Goal: Transaction & Acquisition: Book appointment/travel/reservation

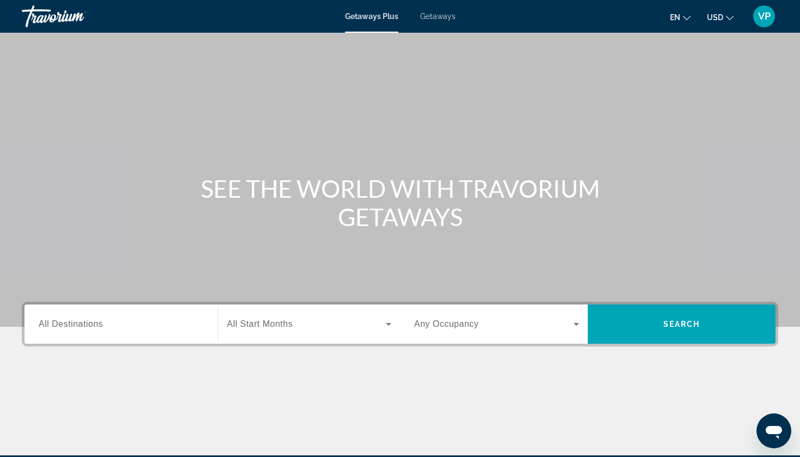
click at [444, 19] on span "Getaways" at bounding box center [437, 16] width 35 height 9
click at [97, 322] on span "All Destinations" at bounding box center [71, 323] width 64 height 9
click at [97, 322] on input "Destination All Destinations" at bounding box center [121, 324] width 165 height 13
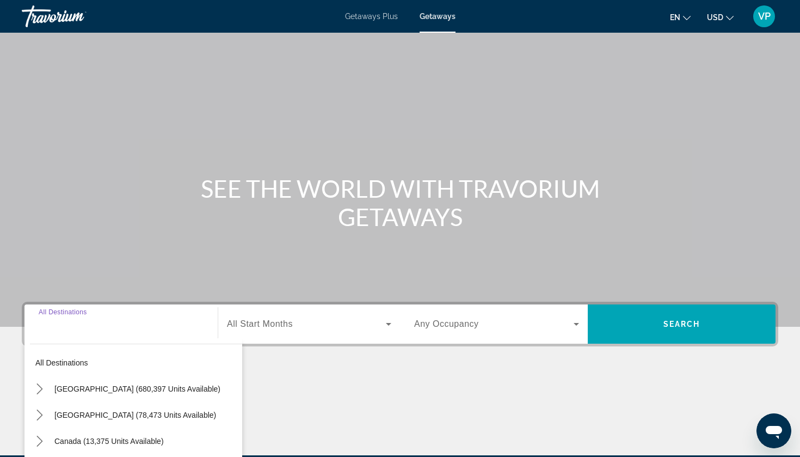
scroll to position [132, 0]
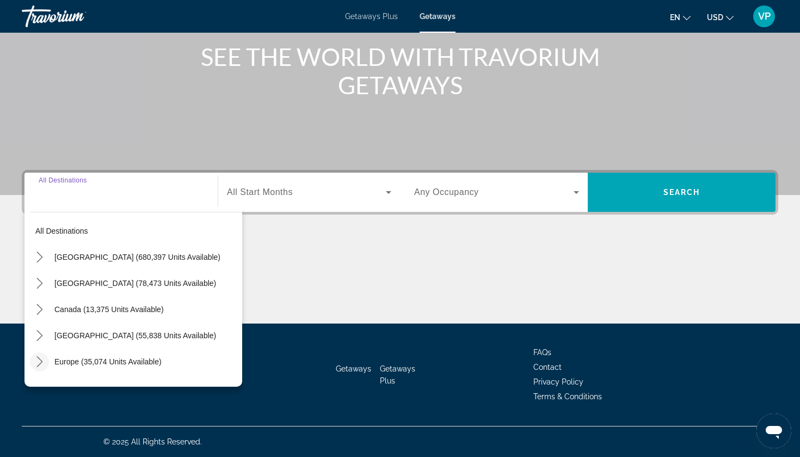
click at [34, 354] on mat-icon "Toggle Europe (35,074 units available) submenu" at bounding box center [39, 361] width 19 height 19
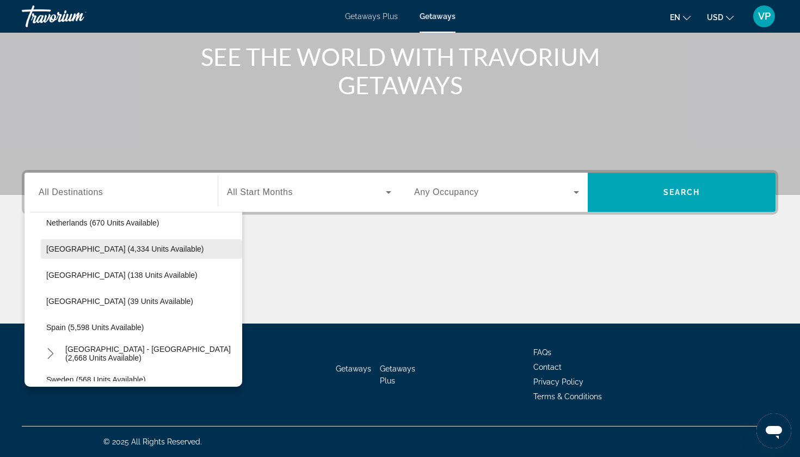
scroll to position [480, 0]
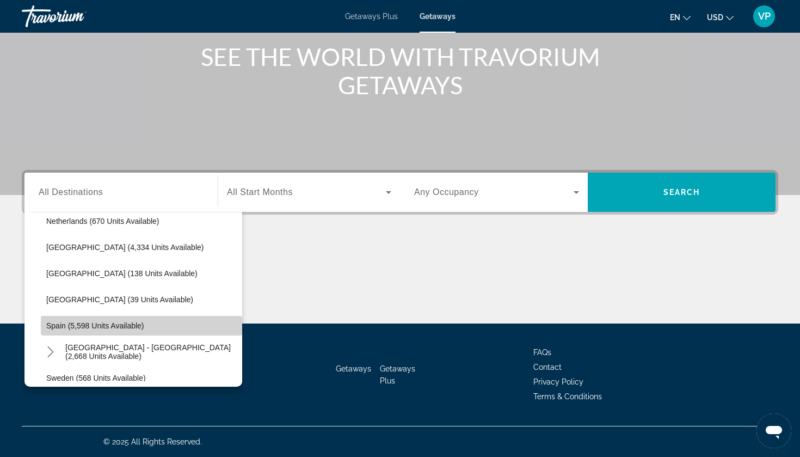
click at [78, 323] on span "Spain (5,598 units available)" at bounding box center [95, 325] width 98 height 9
type input "**********"
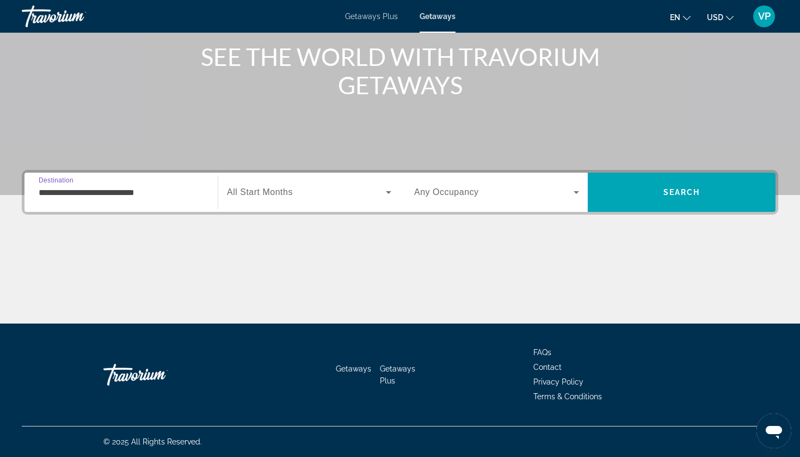
click at [275, 197] on span "Search widget" at bounding box center [306, 192] width 159 height 13
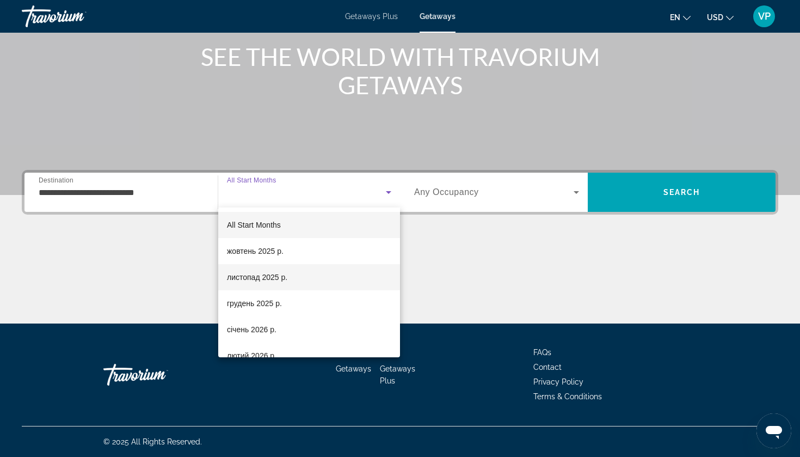
click at [247, 271] on span "листопад 2025 р." at bounding box center [257, 277] width 60 height 13
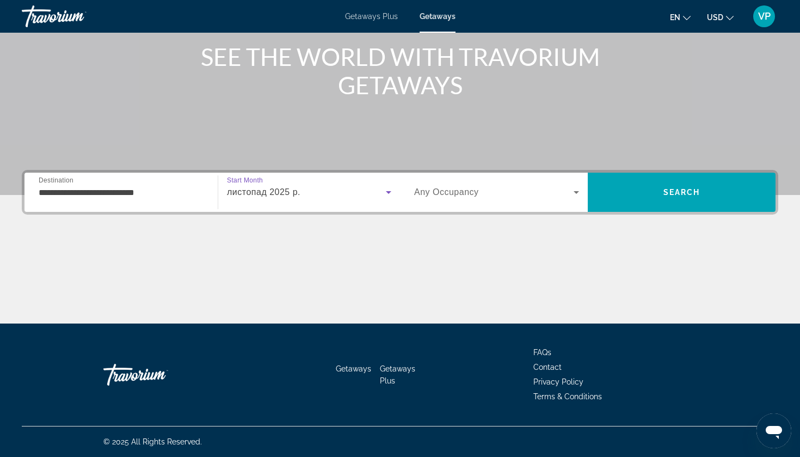
click at [457, 195] on span "Any Occupancy" at bounding box center [446, 191] width 65 height 9
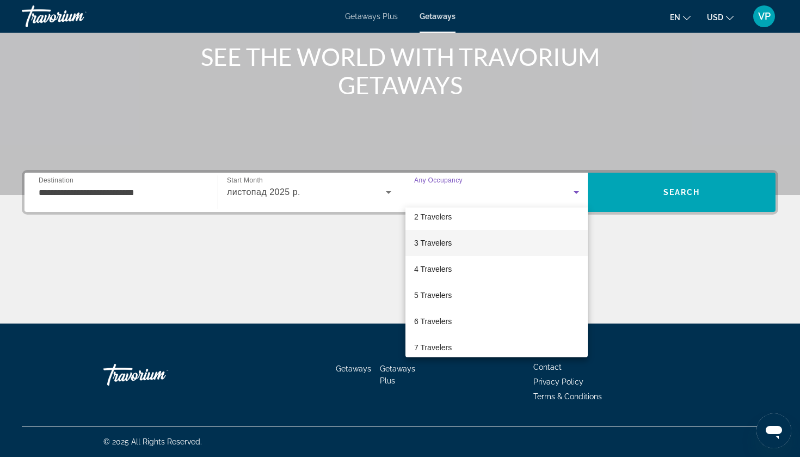
scroll to position [55, 0]
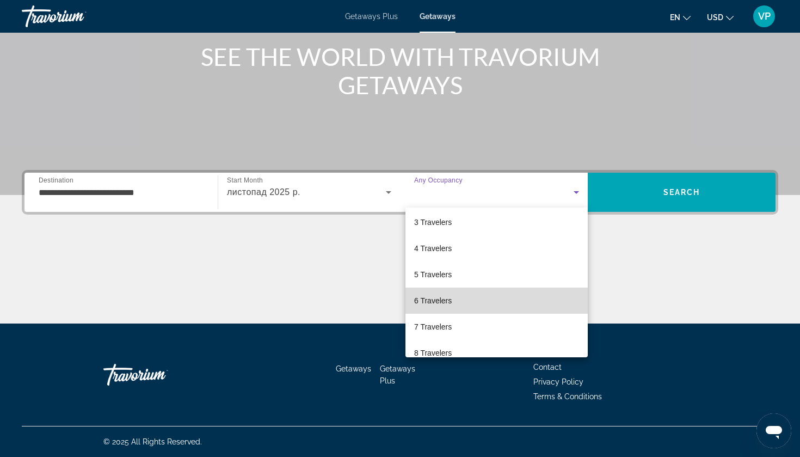
click at [441, 297] on span "6 Travelers" at bounding box center [433, 300] width 38 height 13
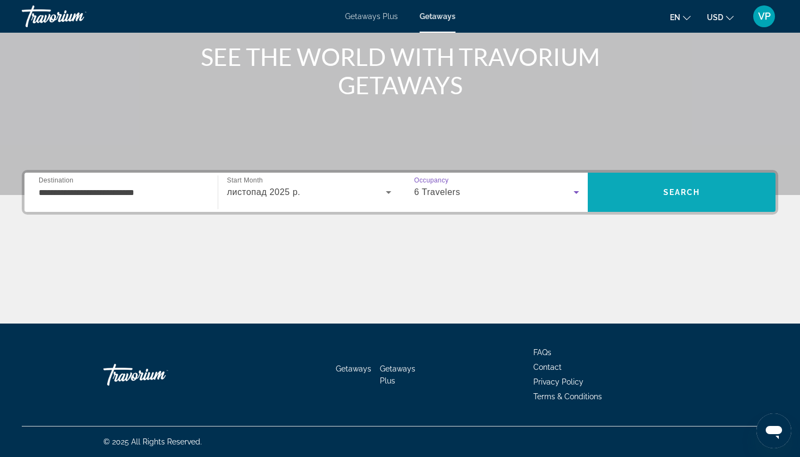
click at [663, 184] on span "Search" at bounding box center [682, 192] width 188 height 26
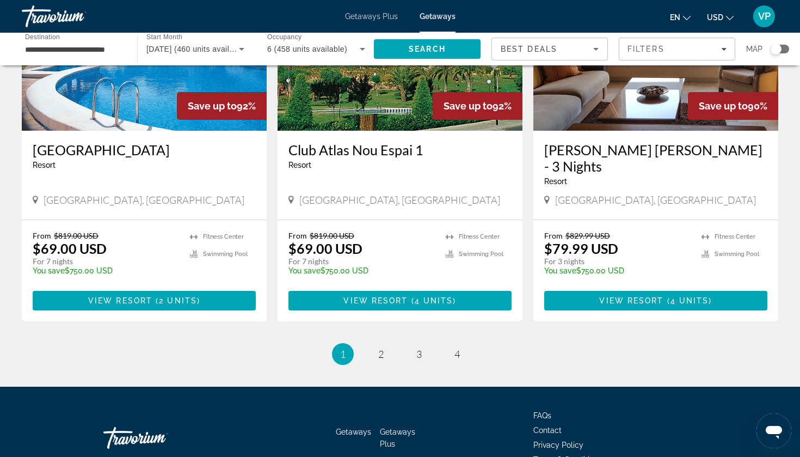
scroll to position [1283, 0]
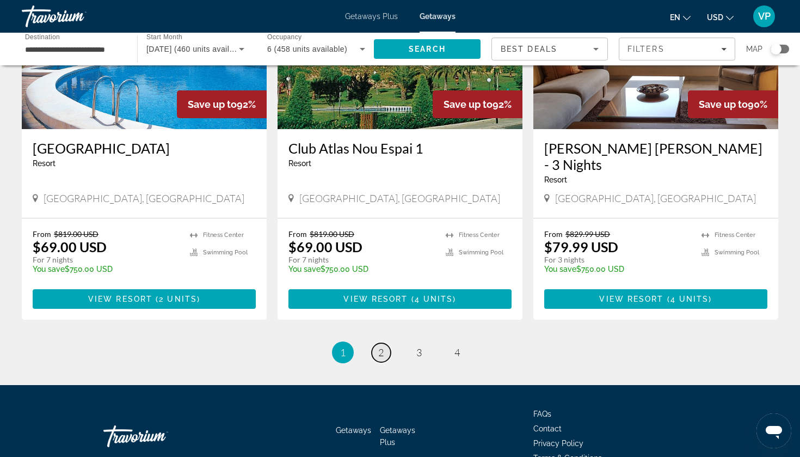
click at [377, 343] on link "page 2" at bounding box center [381, 352] width 19 height 19
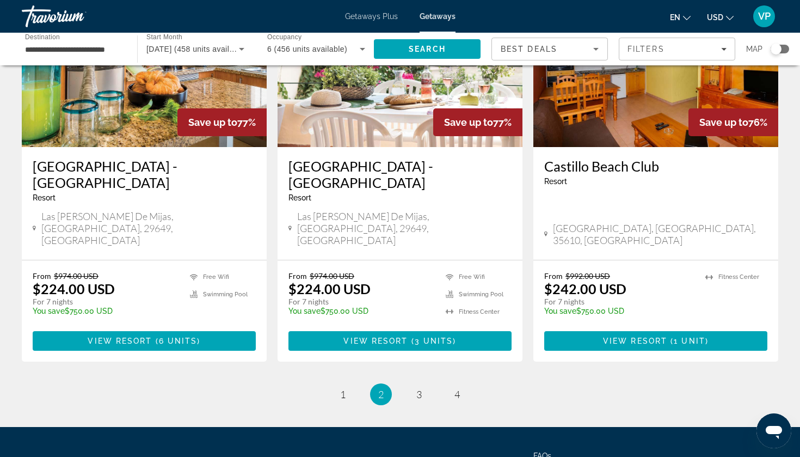
scroll to position [1354, 0]
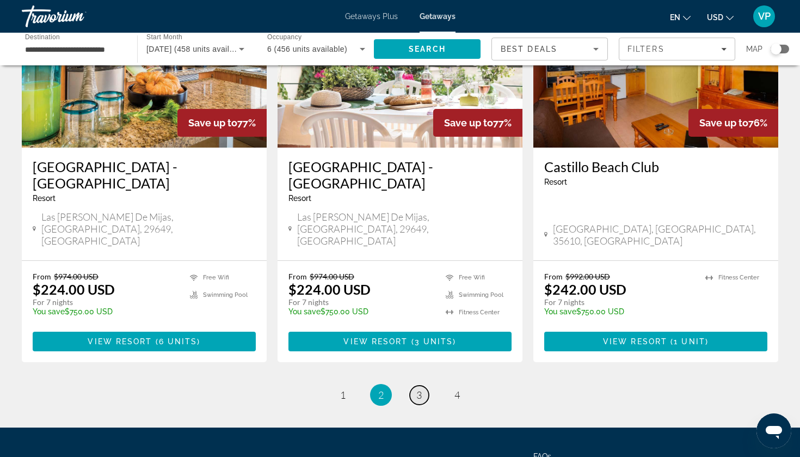
click at [416, 389] on span "3" at bounding box center [418, 395] width 5 height 12
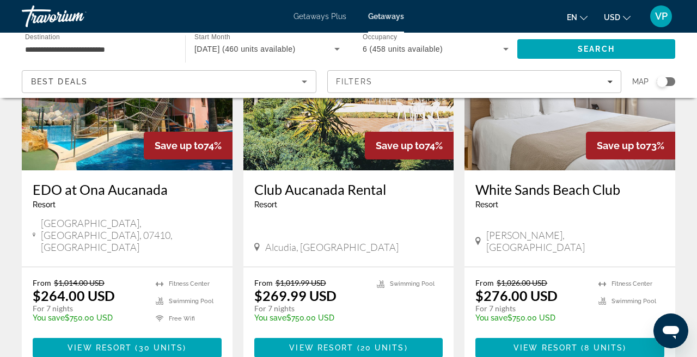
scroll to position [144, 0]
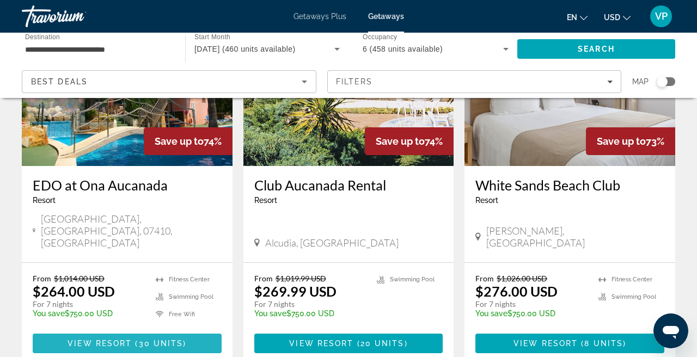
click at [85, 339] on span "View Resort" at bounding box center [100, 343] width 64 height 9
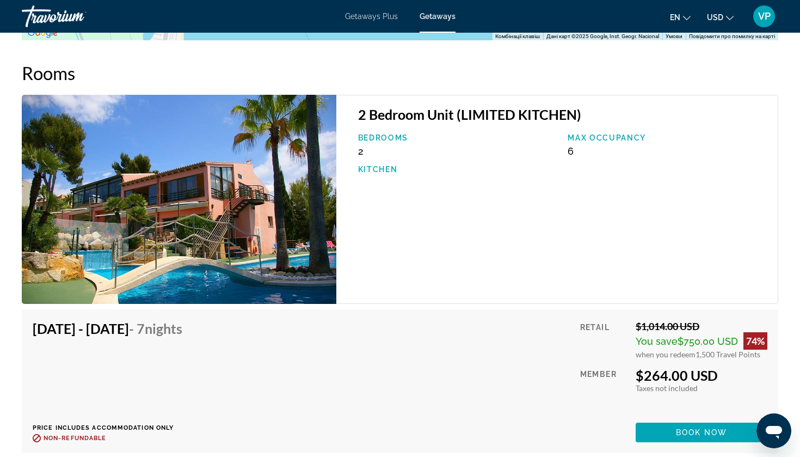
scroll to position [1778, 0]
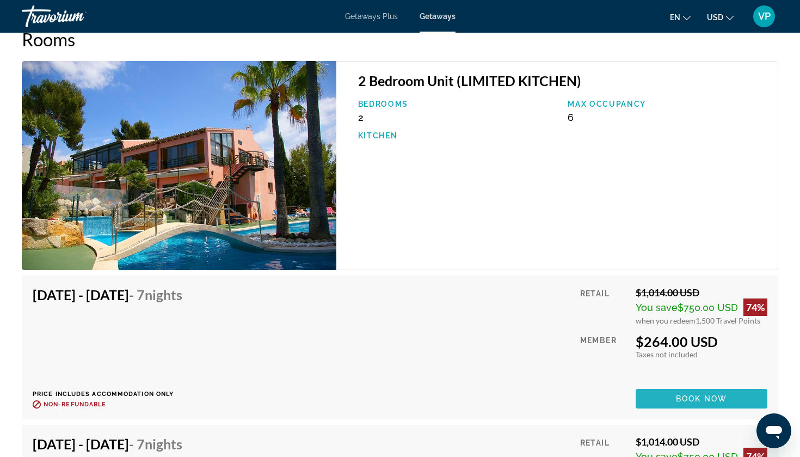
click at [691, 393] on span "Main content" at bounding box center [702, 398] width 132 height 26
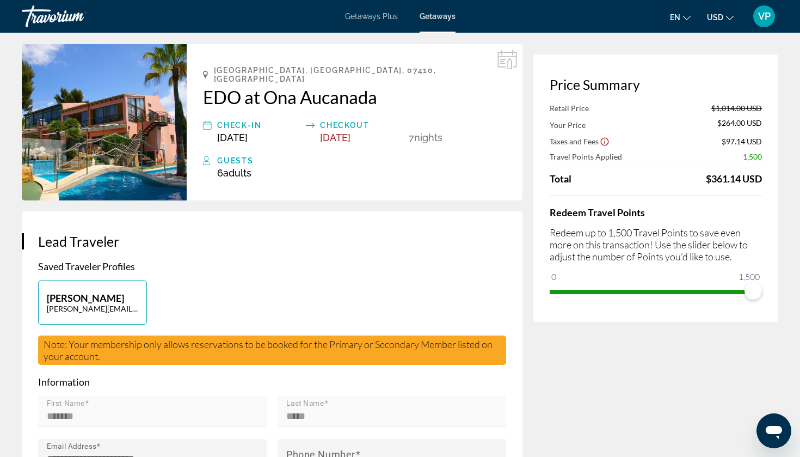
scroll to position [39, 0]
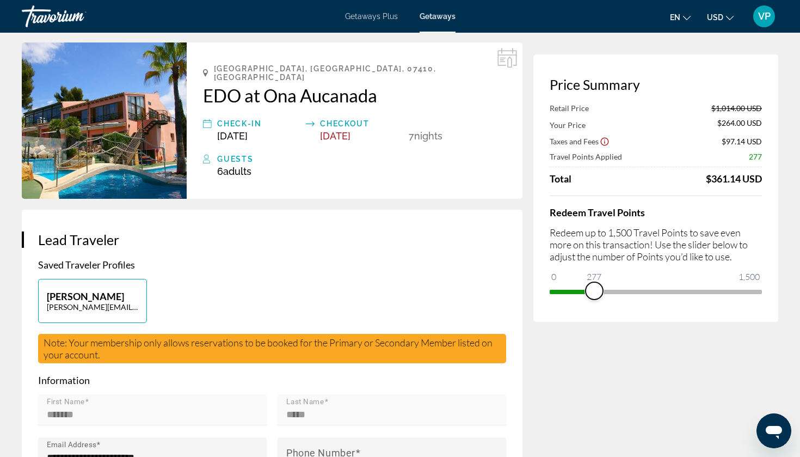
drag, startPoint x: 757, startPoint y: 293, endPoint x: 593, endPoint y: 304, distance: 164.2
click at [594, 305] on div "Price Summary Retail Price $1,014.00 USD Your Price $264.00 USD Taxes and Fees …" at bounding box center [655, 187] width 245 height 267
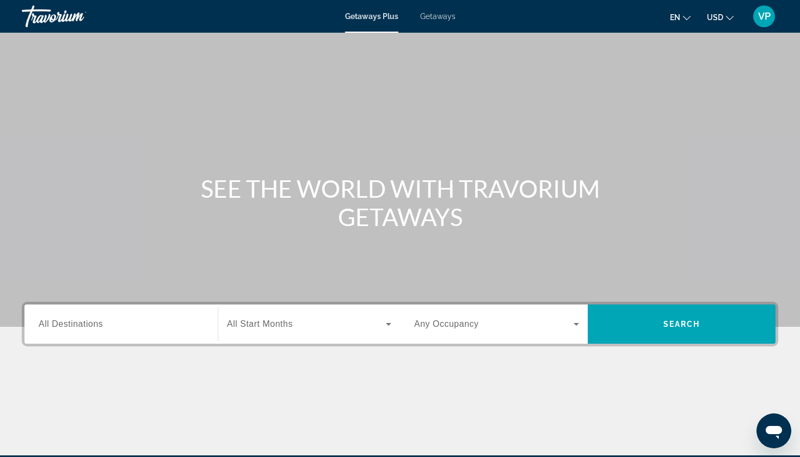
click at [436, 19] on span "Getaways" at bounding box center [437, 16] width 35 height 9
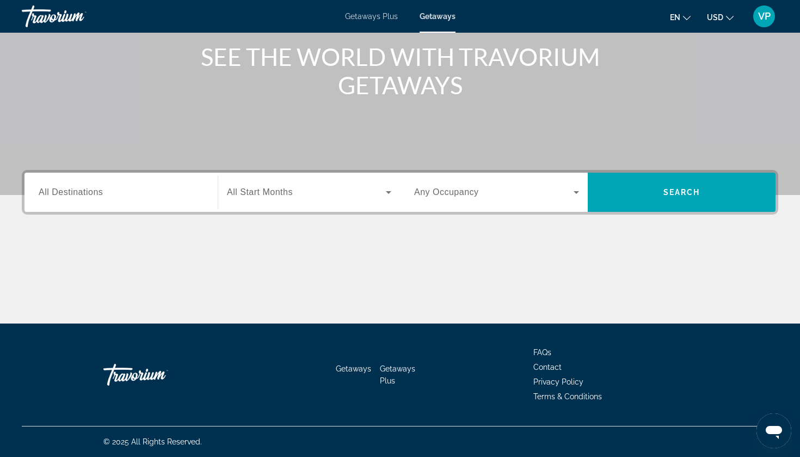
scroll to position [132, 0]
click at [102, 191] on span "All Destinations" at bounding box center [71, 191] width 64 height 9
click at [102, 191] on input "Destination All Destinations" at bounding box center [121, 192] width 165 height 13
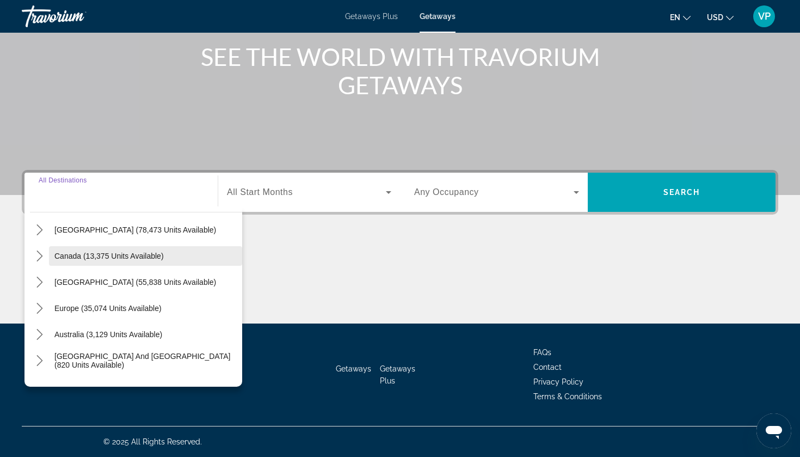
scroll to position [66, 0]
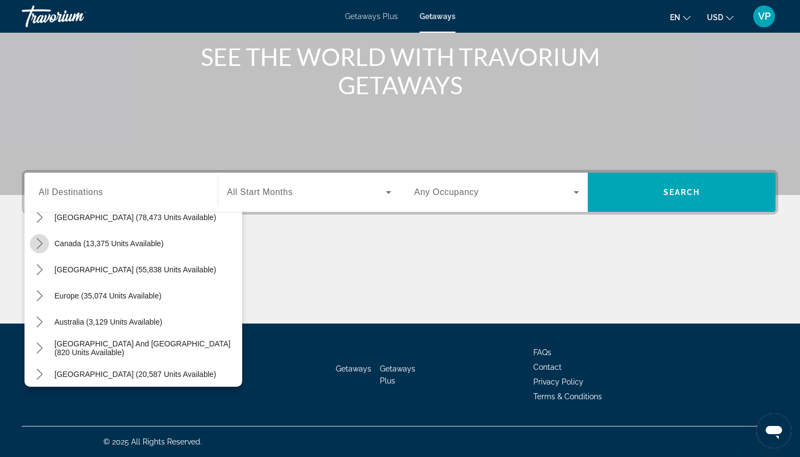
click at [44, 242] on icon "Toggle Canada (13,375 units available) submenu" at bounding box center [39, 243] width 11 height 11
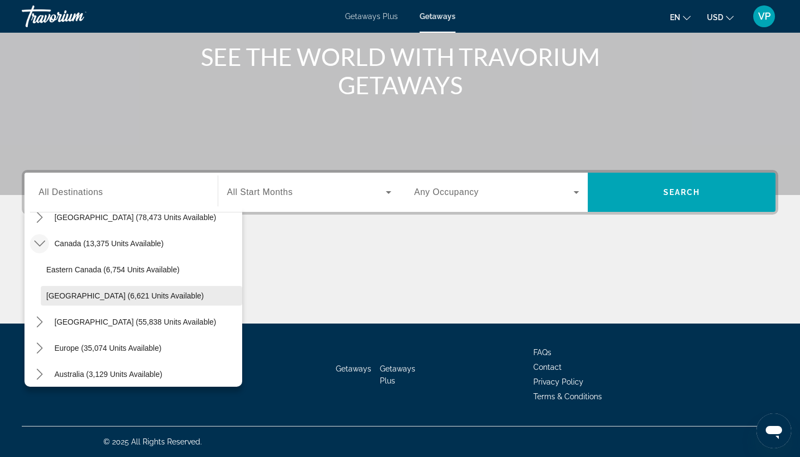
click at [68, 289] on span "Select destination: Western Canada (6,621 units available)" at bounding box center [141, 296] width 201 height 26
type input "**********"
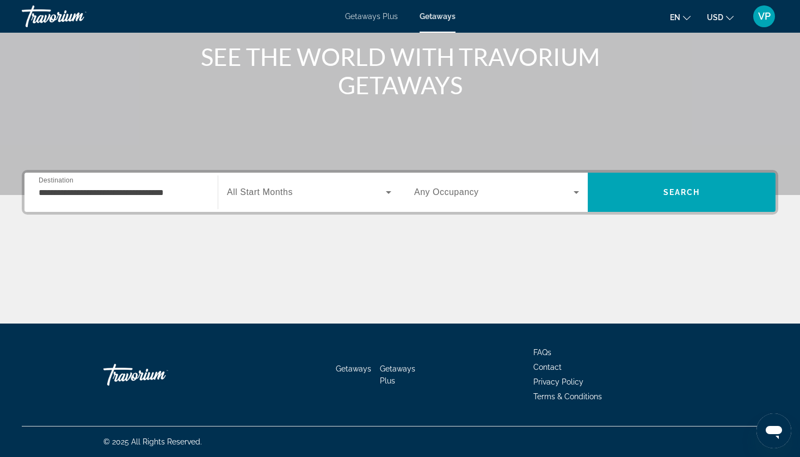
click at [249, 191] on span "All Start Months" at bounding box center [260, 191] width 66 height 9
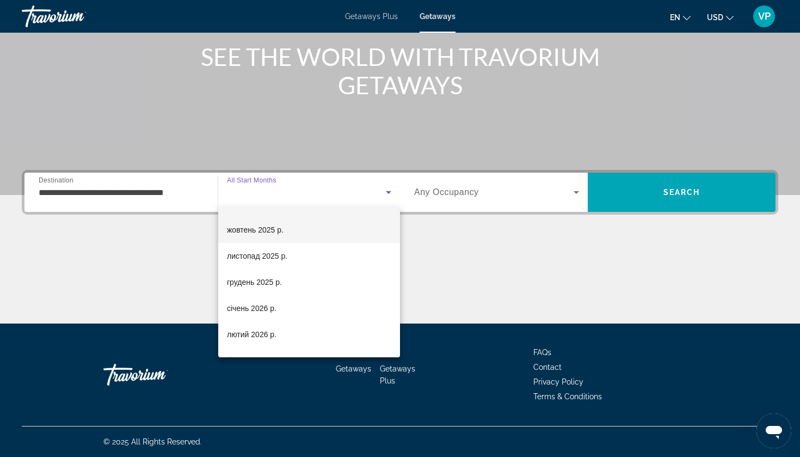
scroll to position [27, 0]
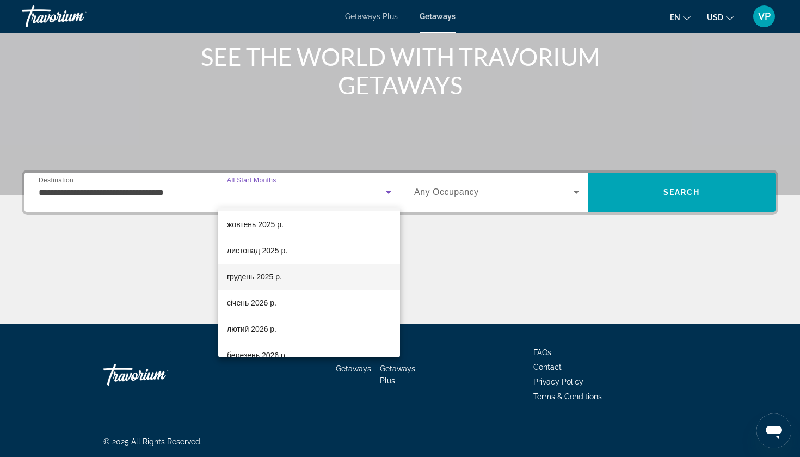
click at [270, 269] on mat-option "грудень 2025 р." at bounding box center [309, 276] width 182 height 26
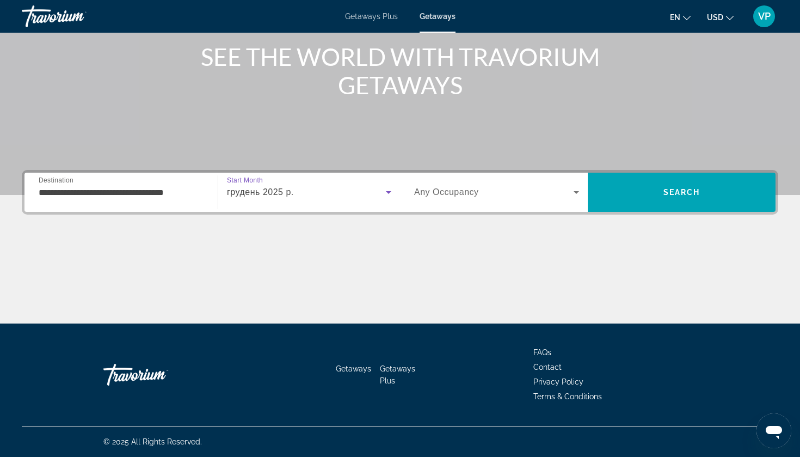
click at [479, 197] on span "Search widget" at bounding box center [494, 192] width 160 height 13
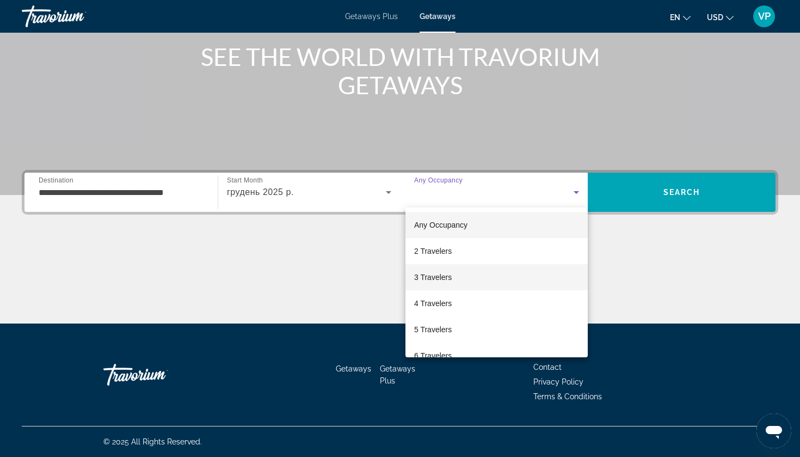
scroll to position [44, 0]
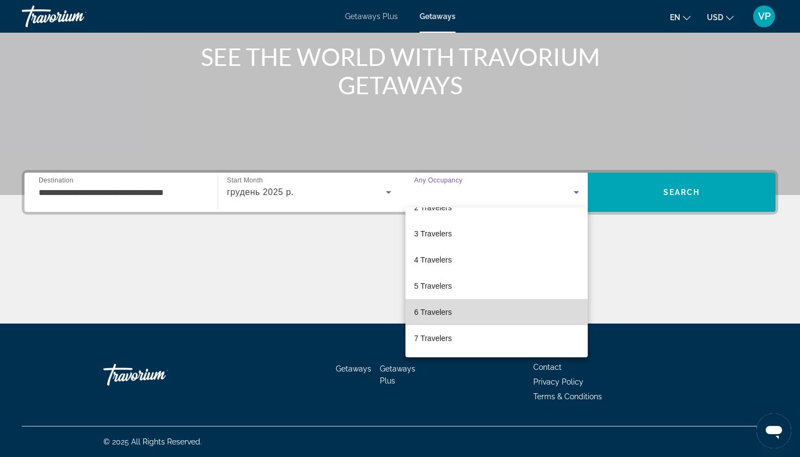
click at [436, 313] on span "6 Travelers" at bounding box center [433, 311] width 38 height 13
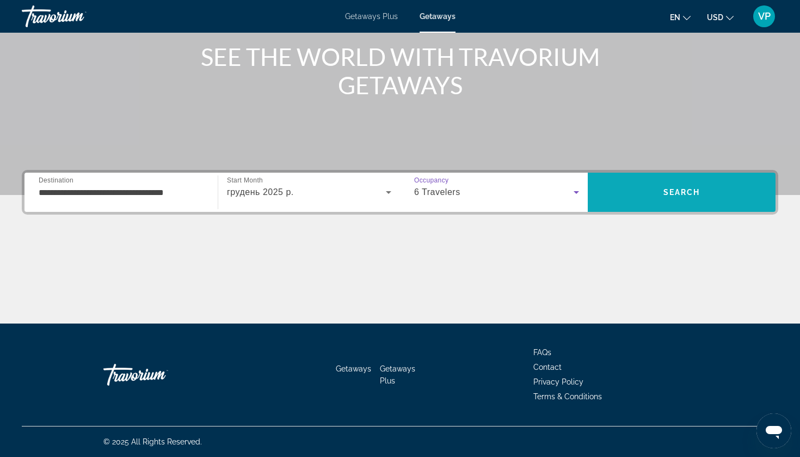
click at [651, 187] on span "Search" at bounding box center [682, 192] width 188 height 26
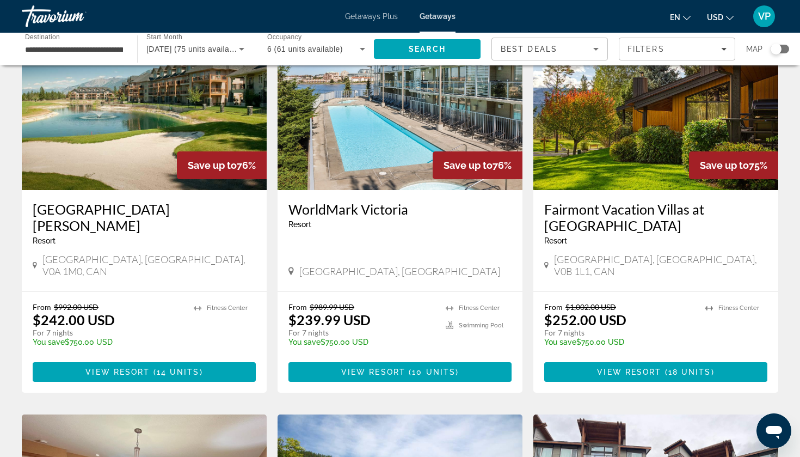
scroll to position [87, 0]
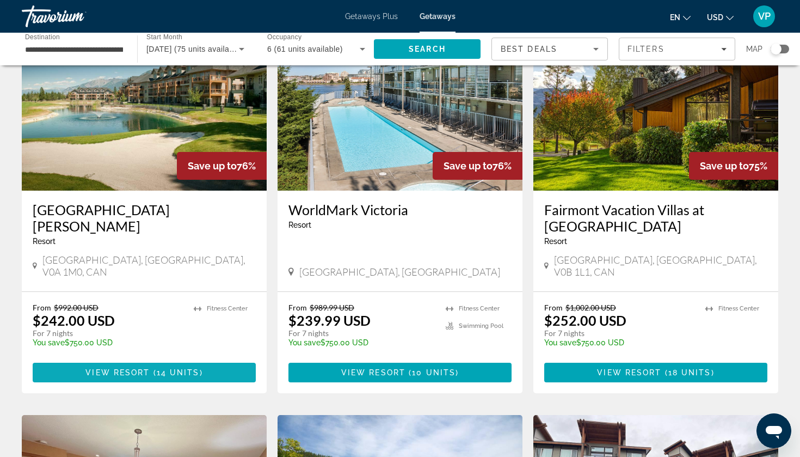
click at [148, 368] on span "View Resort" at bounding box center [117, 372] width 64 height 9
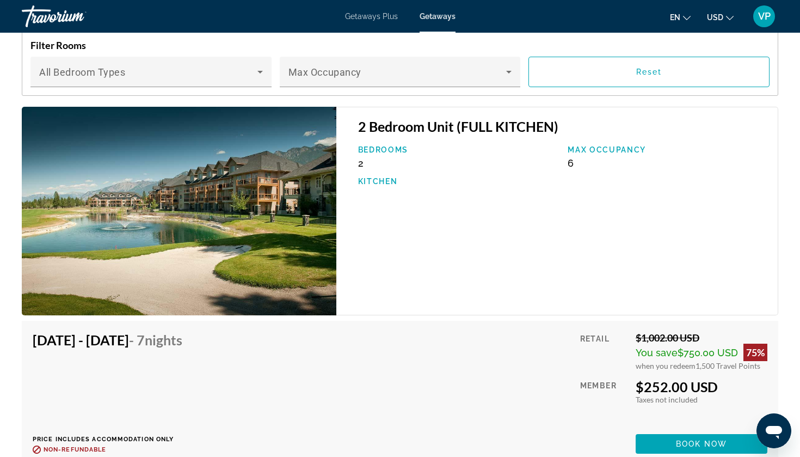
scroll to position [1835, 0]
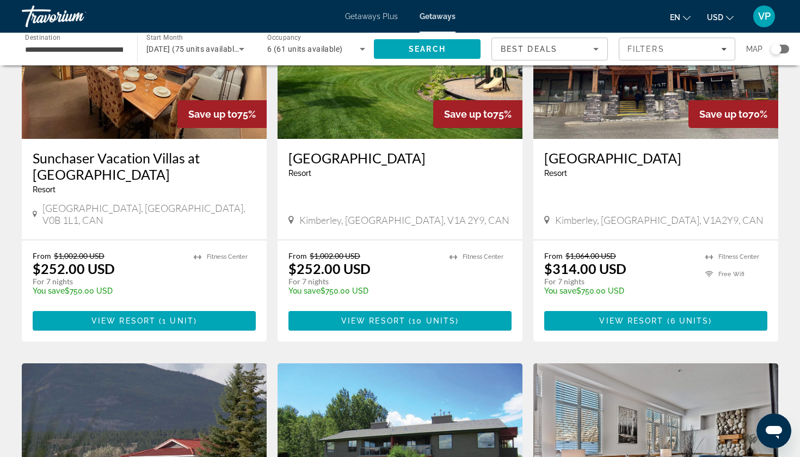
scroll to position [545, 0]
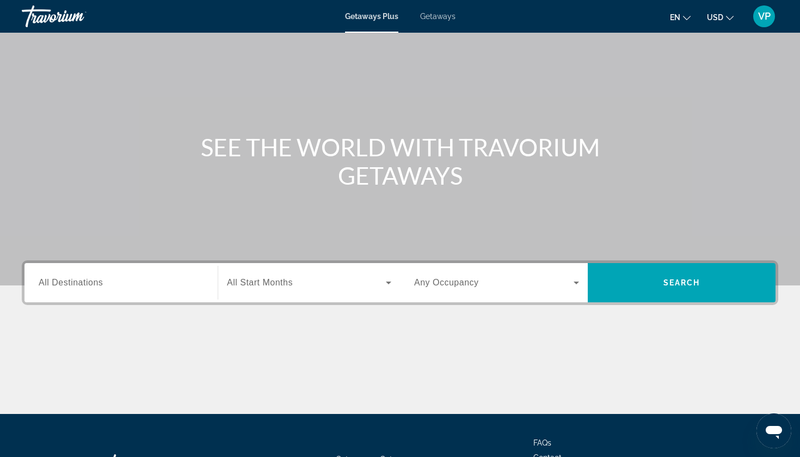
scroll to position [67, 0]
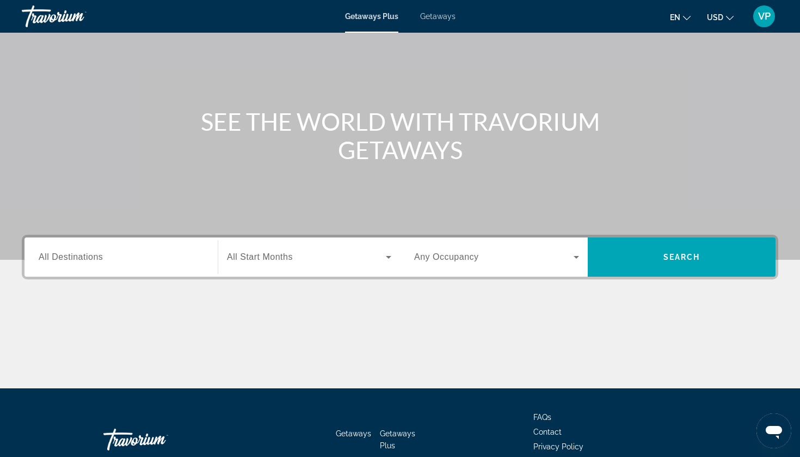
click at [442, 22] on div "Getaways Plus Getaways en English Español Français Italiano Português русский U…" at bounding box center [400, 16] width 800 height 28
click at [438, 23] on div "Getaways Plus Getaways en English Español Français Italiano Português русский U…" at bounding box center [400, 16] width 800 height 28
click at [424, 19] on span "Getaways" at bounding box center [437, 16] width 35 height 9
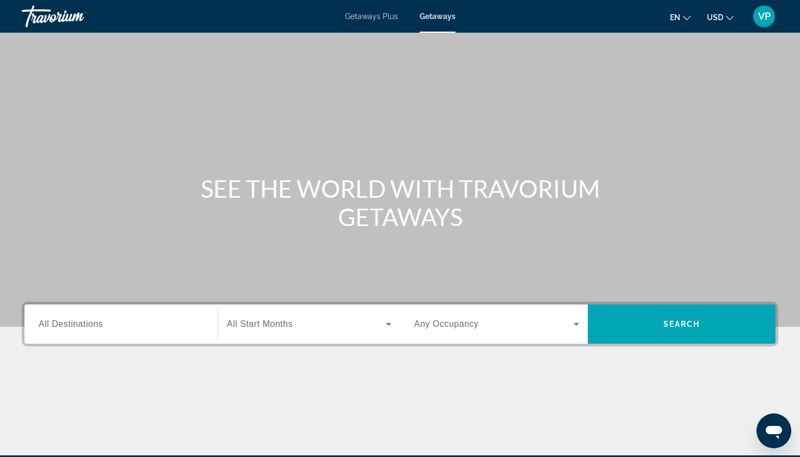
click at [105, 327] on input "Destination All Destinations" at bounding box center [121, 324] width 165 height 13
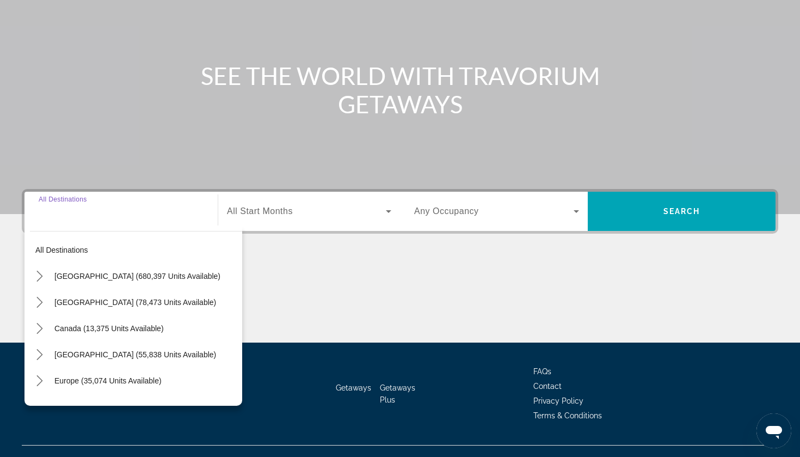
scroll to position [132, 0]
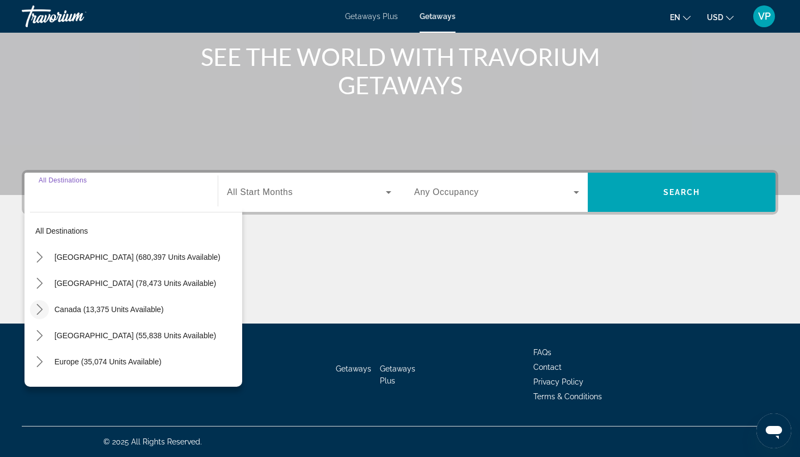
click at [37, 310] on icon "Toggle Canada (13,375 units available) submenu" at bounding box center [39, 309] width 11 height 11
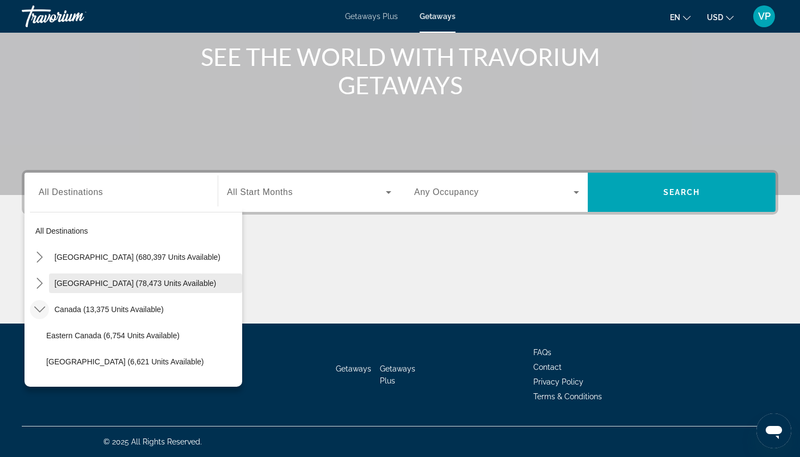
scroll to position [32, 0]
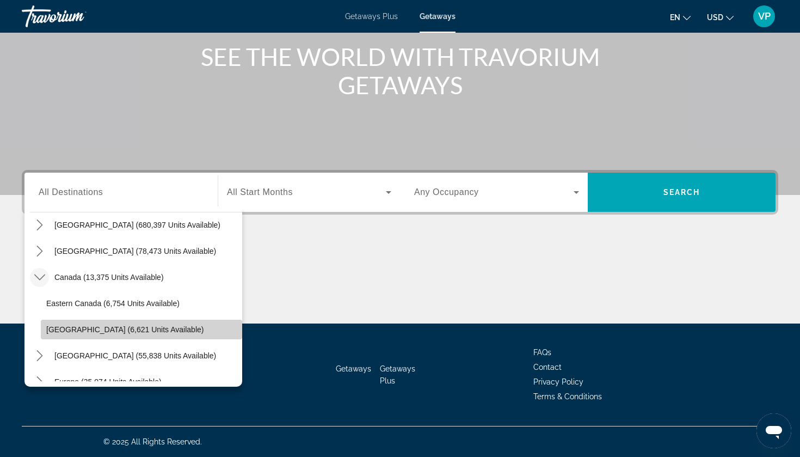
click at [88, 333] on span "[GEOGRAPHIC_DATA] (6,621 units available)" at bounding box center [124, 329] width 157 height 9
type input "**********"
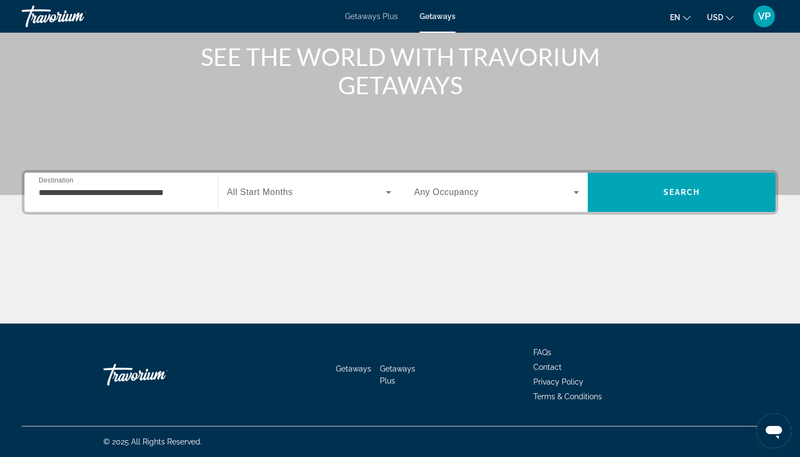
click at [292, 193] on span "All Start Months" at bounding box center [260, 191] width 66 height 9
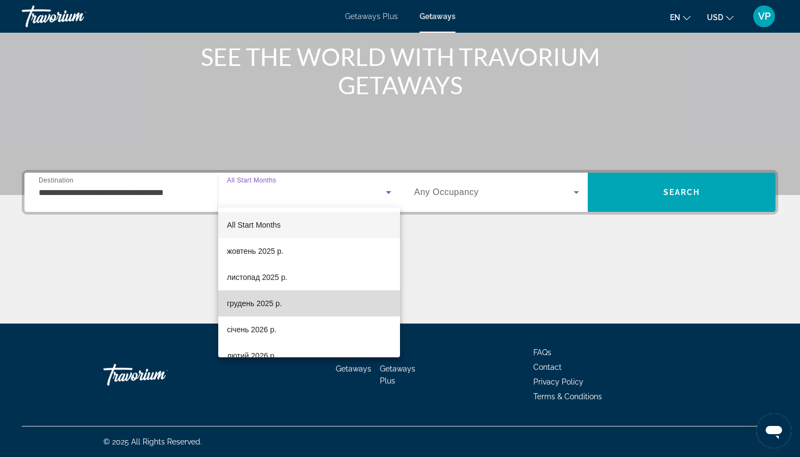
click at [264, 310] on mat-option "грудень 2025 р." at bounding box center [309, 303] width 182 height 26
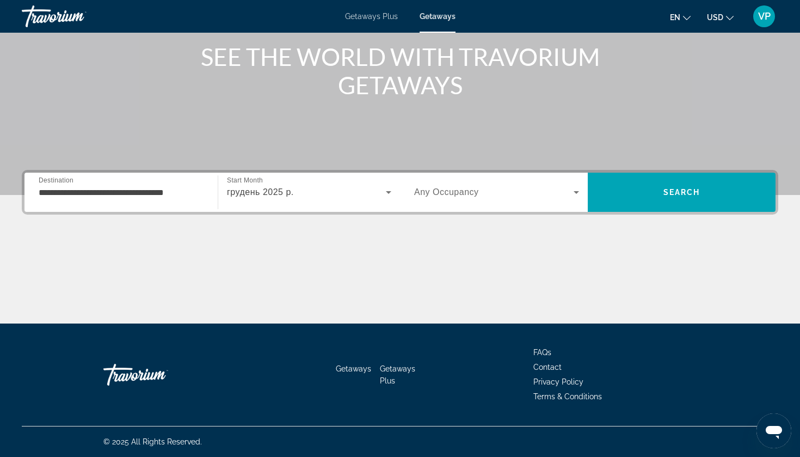
click at [477, 192] on span "Any Occupancy" at bounding box center [446, 191] width 65 height 9
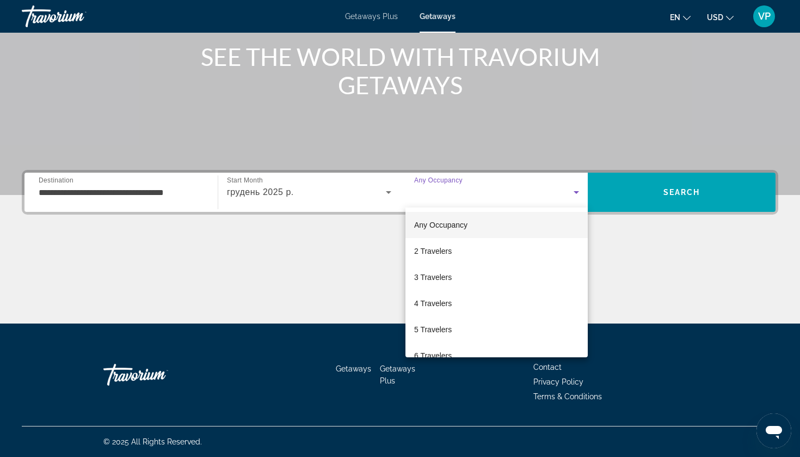
click at [680, 198] on div at bounding box center [400, 228] width 800 height 457
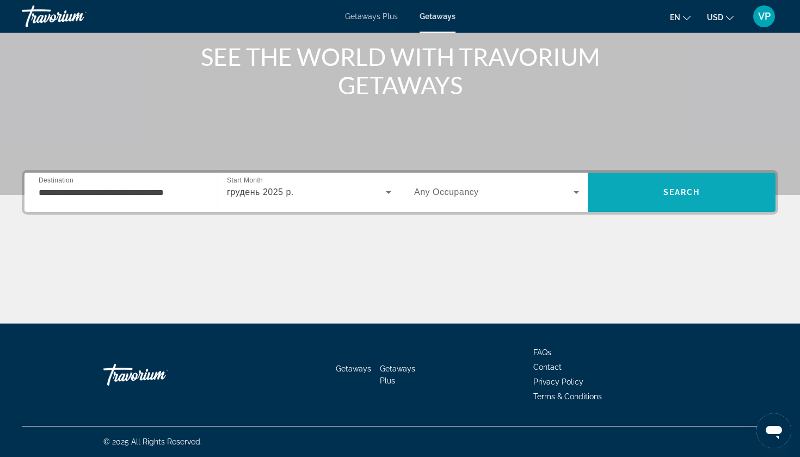
click at [677, 193] on span "Search" at bounding box center [682, 192] width 37 height 9
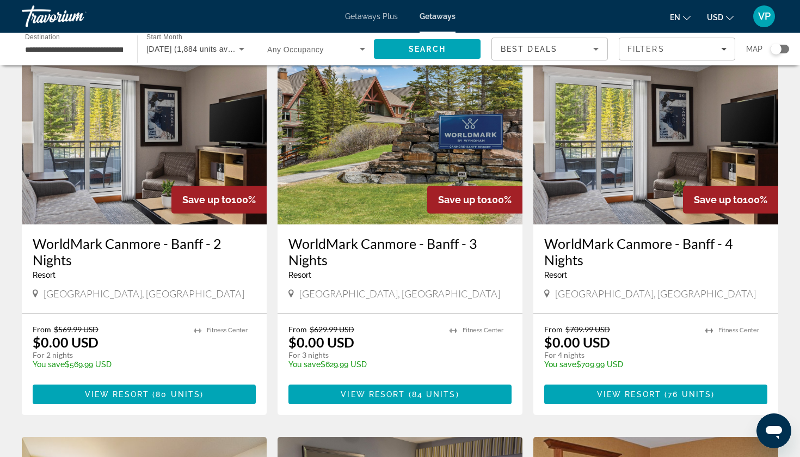
scroll to position [54, 0]
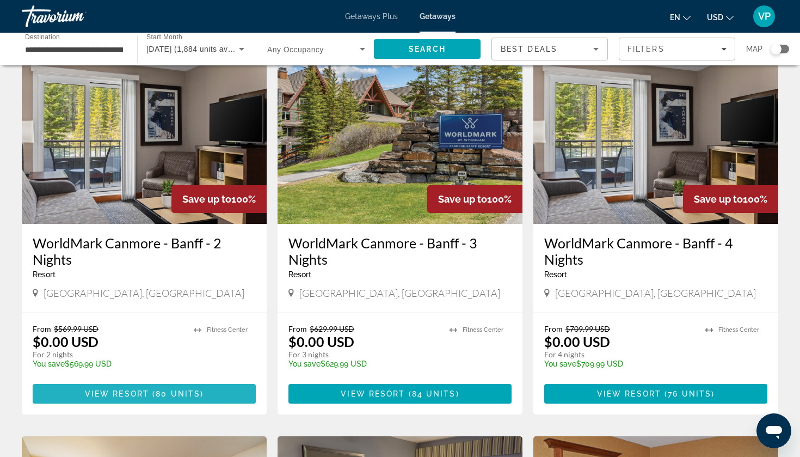
click at [94, 394] on span "View Resort" at bounding box center [117, 393] width 64 height 9
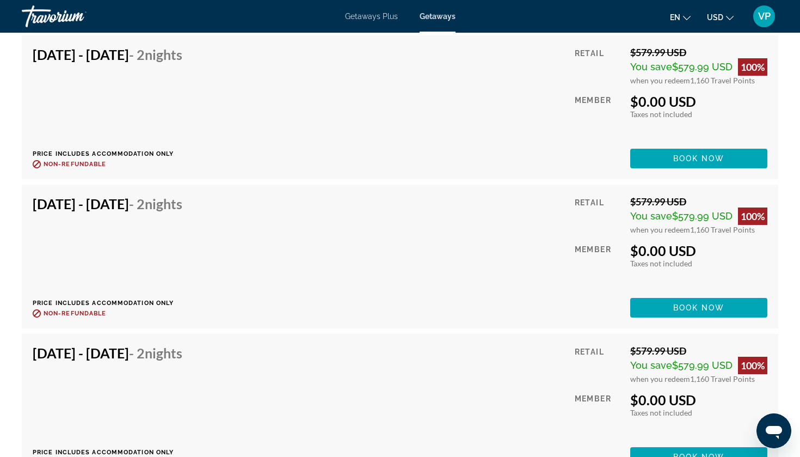
scroll to position [3495, 0]
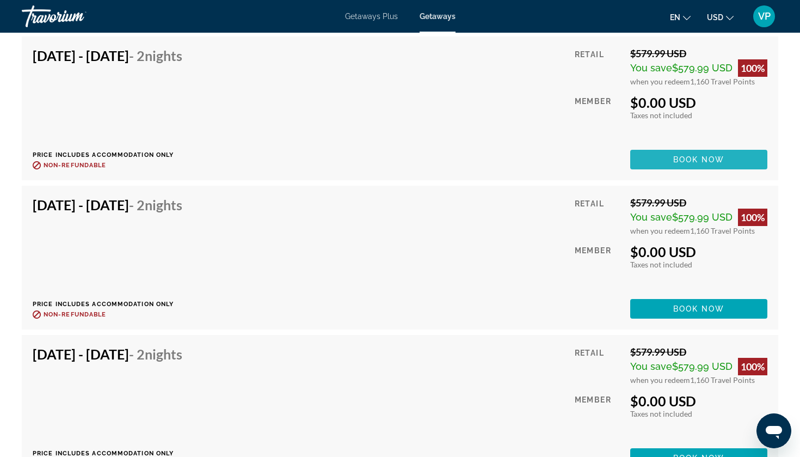
click at [654, 170] on span "Main content" at bounding box center [698, 159] width 137 height 26
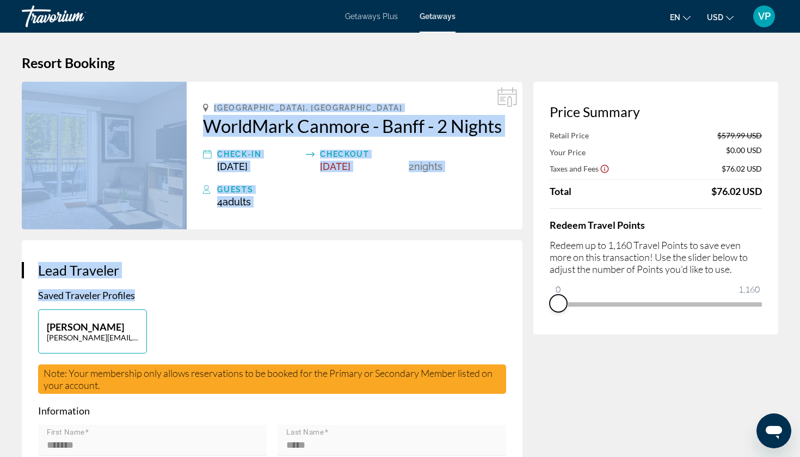
drag, startPoint x: 750, startPoint y: 315, endPoint x: 516, endPoint y: 315, distance: 234.6
click at [647, 333] on div "Price Summary Your Price $579.99 USD Taxes and Fees $122.42 USD Travel Points A…" at bounding box center [655, 208] width 245 height 253
